Goal: Use online tool/utility: Utilize a website feature to perform a specific function

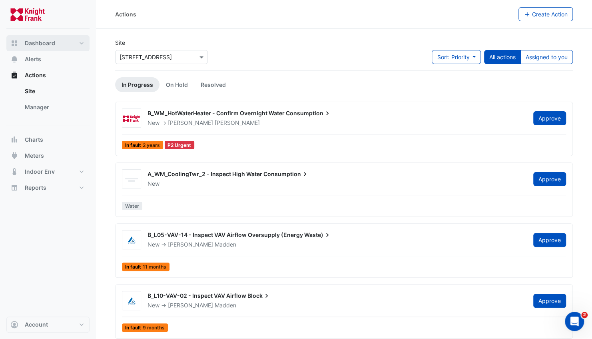
click at [46, 45] on span "Dashboard" at bounding box center [40, 43] width 30 height 8
select select "**"
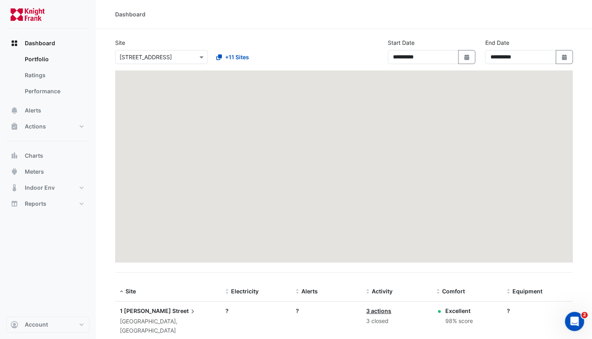
click at [161, 50] on div "Select a Site × [STREET_ADDRESS]" at bounding box center [161, 57] width 93 height 14
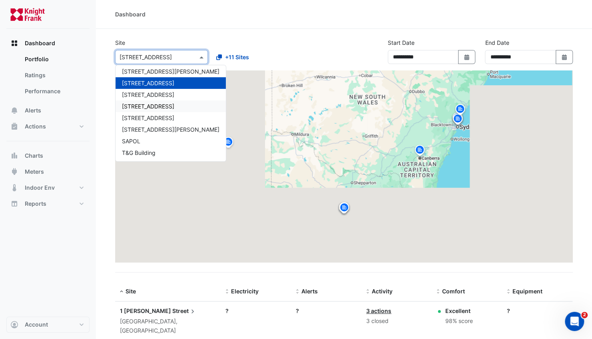
scroll to position [50, 0]
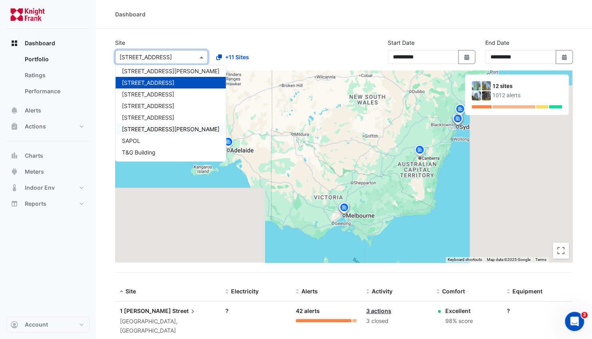
click at [147, 129] on span "[STREET_ADDRESS][PERSON_NAME]" at bounding box center [171, 129] width 98 height 7
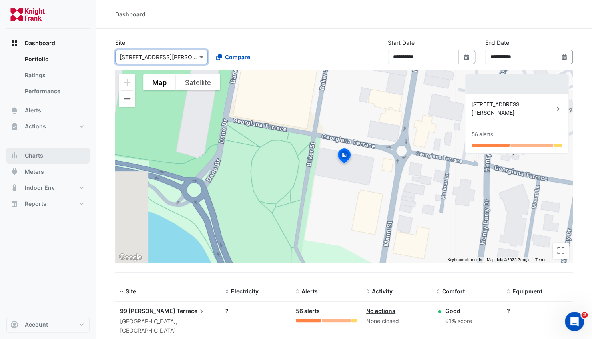
click at [36, 161] on button "Charts" at bounding box center [47, 156] width 83 height 16
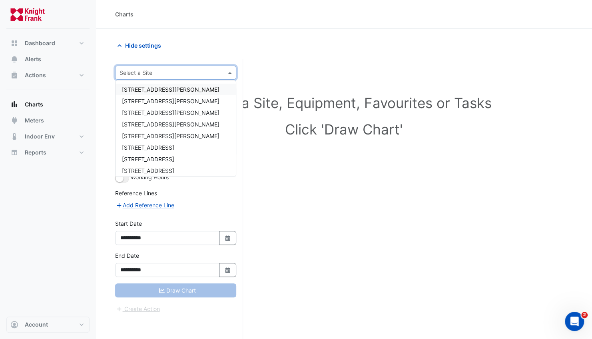
click at [160, 74] on input "text" at bounding box center [168, 73] width 96 height 8
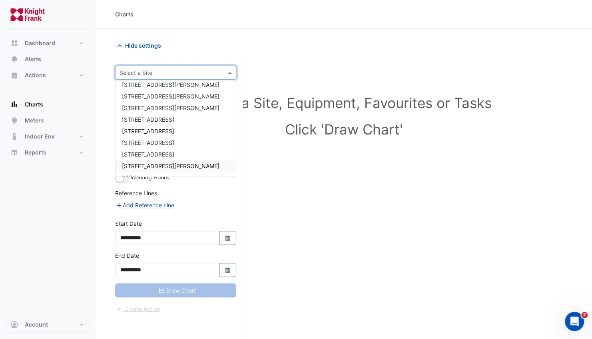
scroll to position [50, 0]
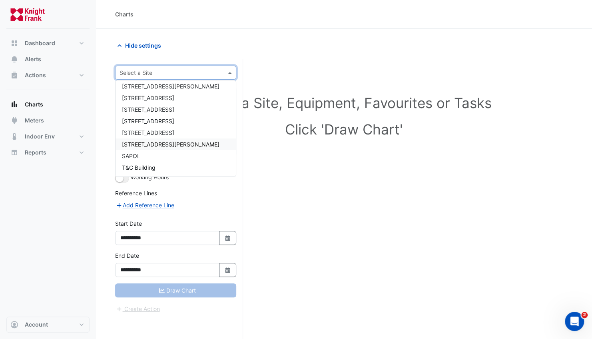
click at [148, 145] on span "[STREET_ADDRESS][PERSON_NAME]" at bounding box center [171, 144] width 98 height 7
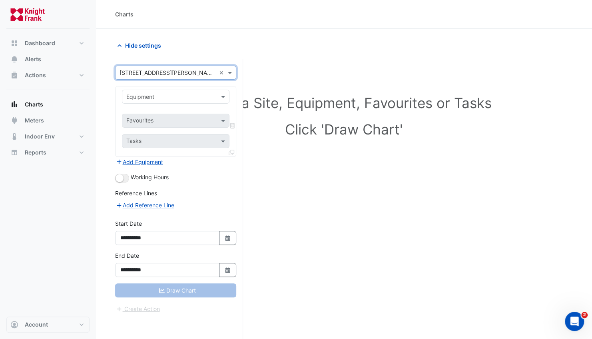
click at [168, 98] on input "text" at bounding box center [167, 97] width 83 height 8
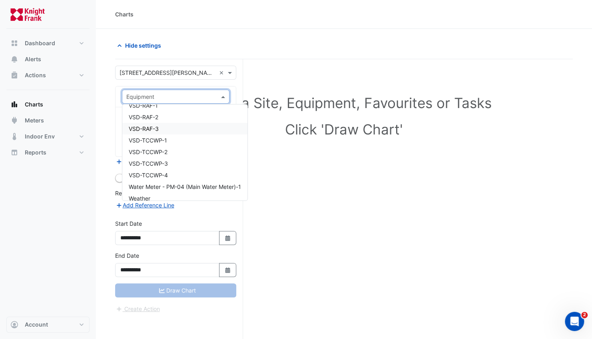
scroll to position [3298, 0]
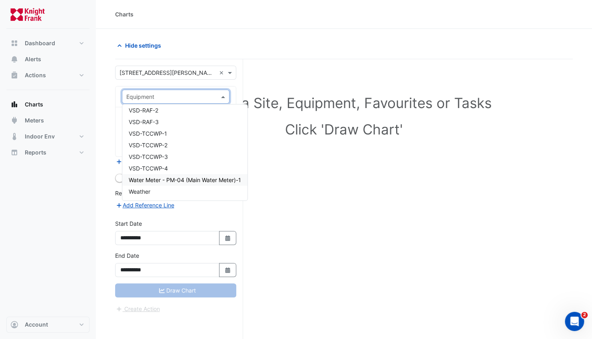
click at [194, 180] on span "Water Meter - PM-04 (Main Water Meter)-1" at bounding box center [185, 179] width 112 height 7
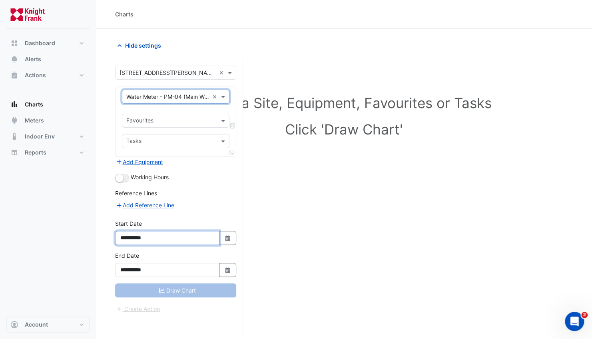
click at [155, 231] on input "**********" at bounding box center [167, 238] width 104 height 14
type input "**********"
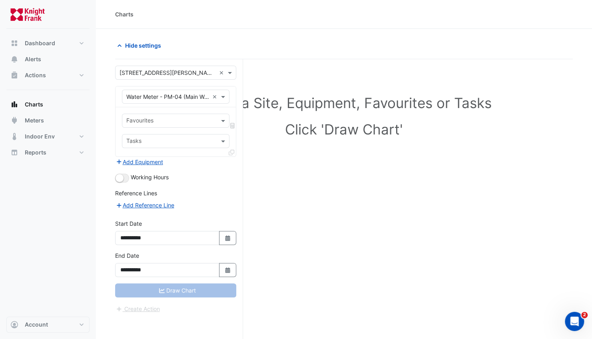
click at [180, 290] on div "Draw Chart" at bounding box center [175, 290] width 121 height 14
click at [183, 286] on div "Draw Chart" at bounding box center [175, 290] width 121 height 14
click at [227, 267] on icon "button" at bounding box center [227, 270] width 5 height 6
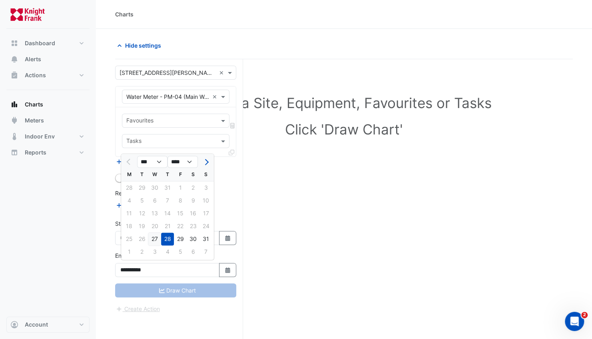
click at [157, 238] on div "27" at bounding box center [154, 238] width 13 height 13
type input "**********"
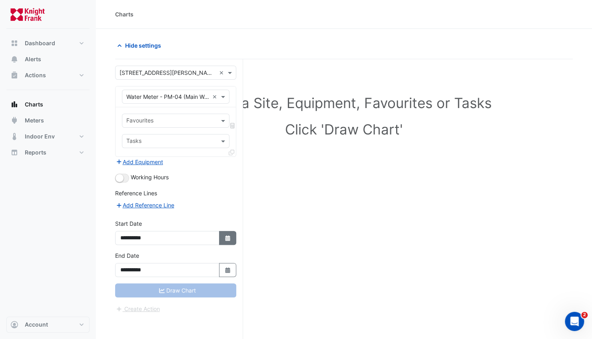
click at [228, 237] on icon "button" at bounding box center [227, 238] width 5 height 6
select select "*"
select select "****"
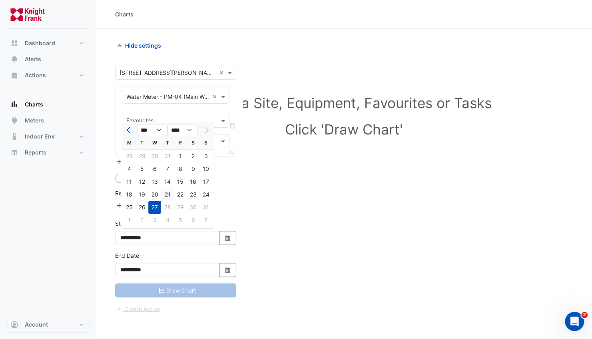
click at [168, 195] on div "21" at bounding box center [167, 194] width 13 height 13
type input "**********"
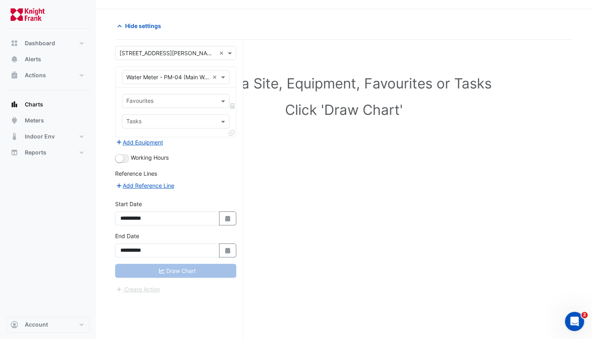
scroll to position [30, 0]
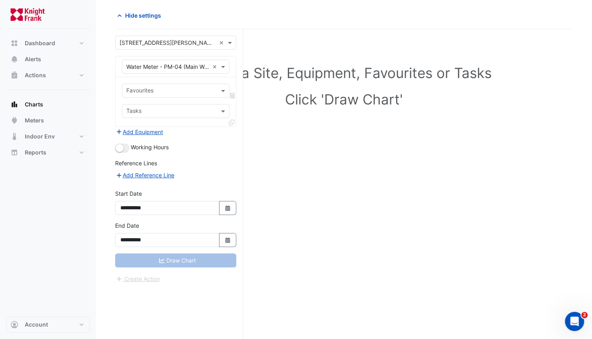
click at [200, 258] on div "Draw Chart" at bounding box center [175, 260] width 121 height 14
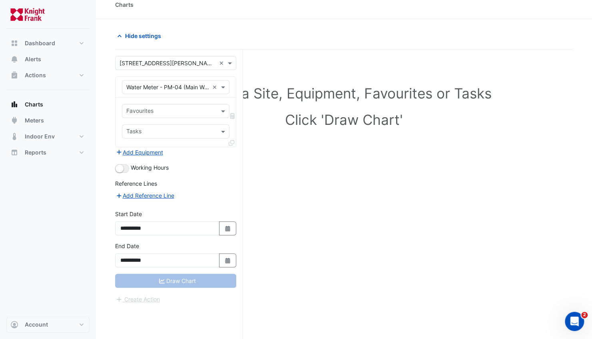
scroll to position [0, 0]
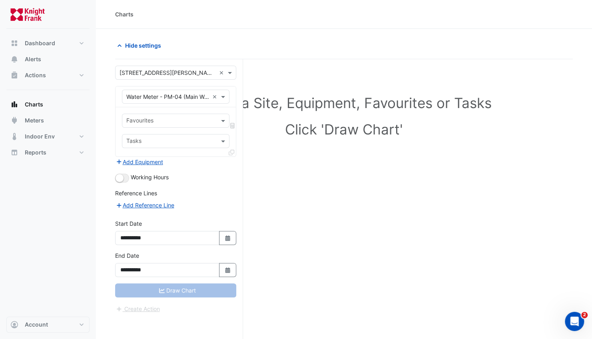
click at [206, 119] on input "text" at bounding box center [171, 121] width 90 height 8
click at [282, 178] on div "Select a Site, Equipment, Favourites or Tasks Click 'Draw Chart'" at bounding box center [344, 214] width 458 height 310
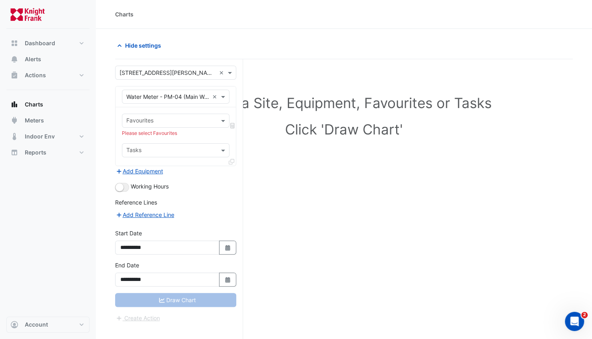
click at [175, 125] on div at bounding box center [170, 121] width 91 height 10
click at [171, 139] on span "Water Consumption Final Substituted" at bounding box center [177, 137] width 97 height 7
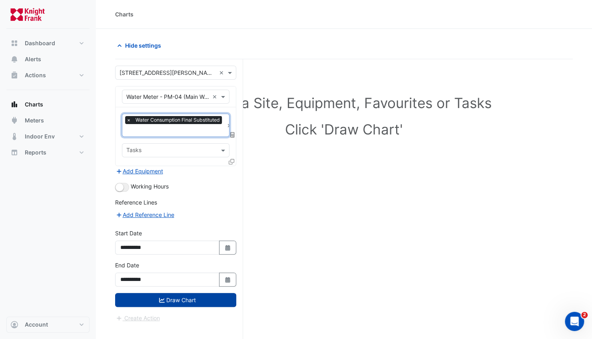
click at [173, 298] on button "Draw Chart" at bounding box center [175, 300] width 121 height 14
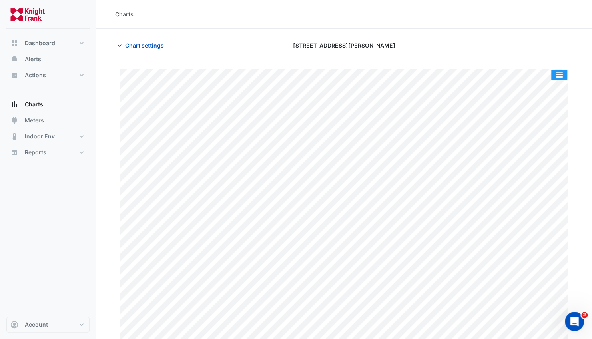
click at [444, 72] on button "button" at bounding box center [560, 75] width 16 height 10
click at [444, 43] on div at bounding box center [500, 45] width 156 height 14
click at [444, 78] on button "button" at bounding box center [560, 75] width 16 height 10
click at [444, 34] on section "Chart settings [STREET_ADDRESS][PERSON_NAME] Print Save as JPEG Save as PNG Piv…" at bounding box center [344, 188] width 496 height 318
